Goal: Task Accomplishment & Management: Use online tool/utility

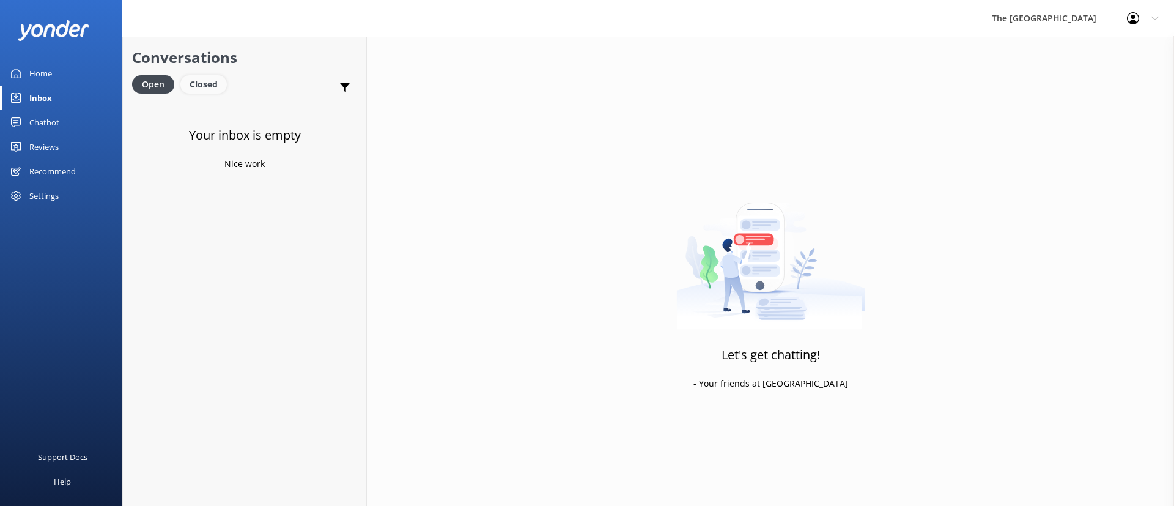
click at [204, 84] on div "Closed" at bounding box center [203, 84] width 46 height 18
click at [144, 86] on div "Open" at bounding box center [152, 84] width 41 height 18
click at [144, 86] on div "Open" at bounding box center [153, 84] width 42 height 18
click at [210, 88] on div "Closed" at bounding box center [203, 84] width 46 height 18
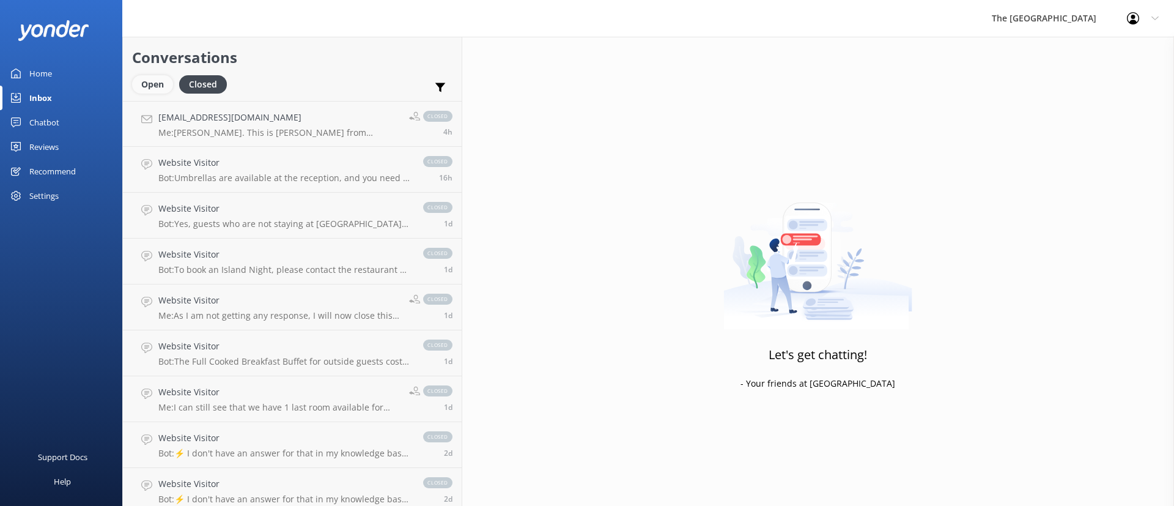
click at [161, 80] on div "Open" at bounding box center [152, 84] width 41 height 18
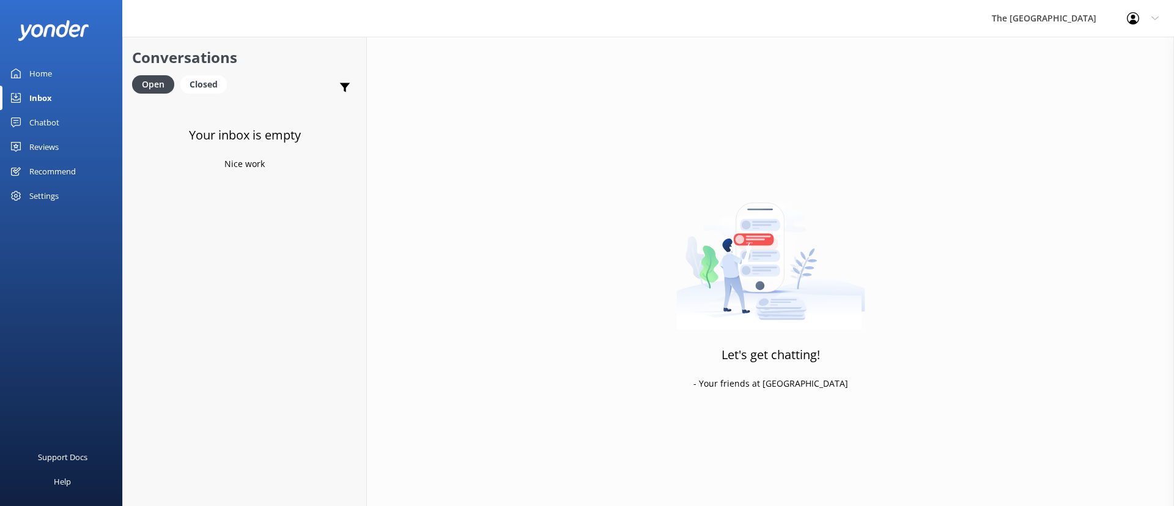
click at [410, 294] on div "Let's get chatting! - Your friends at [GEOGRAPHIC_DATA]" at bounding box center [770, 290] width 807 height 506
click at [636, 273] on div "Let's get chatting! - Your friends at [GEOGRAPHIC_DATA]" at bounding box center [770, 290] width 807 height 506
